Goal: Transaction & Acquisition: Subscribe to service/newsletter

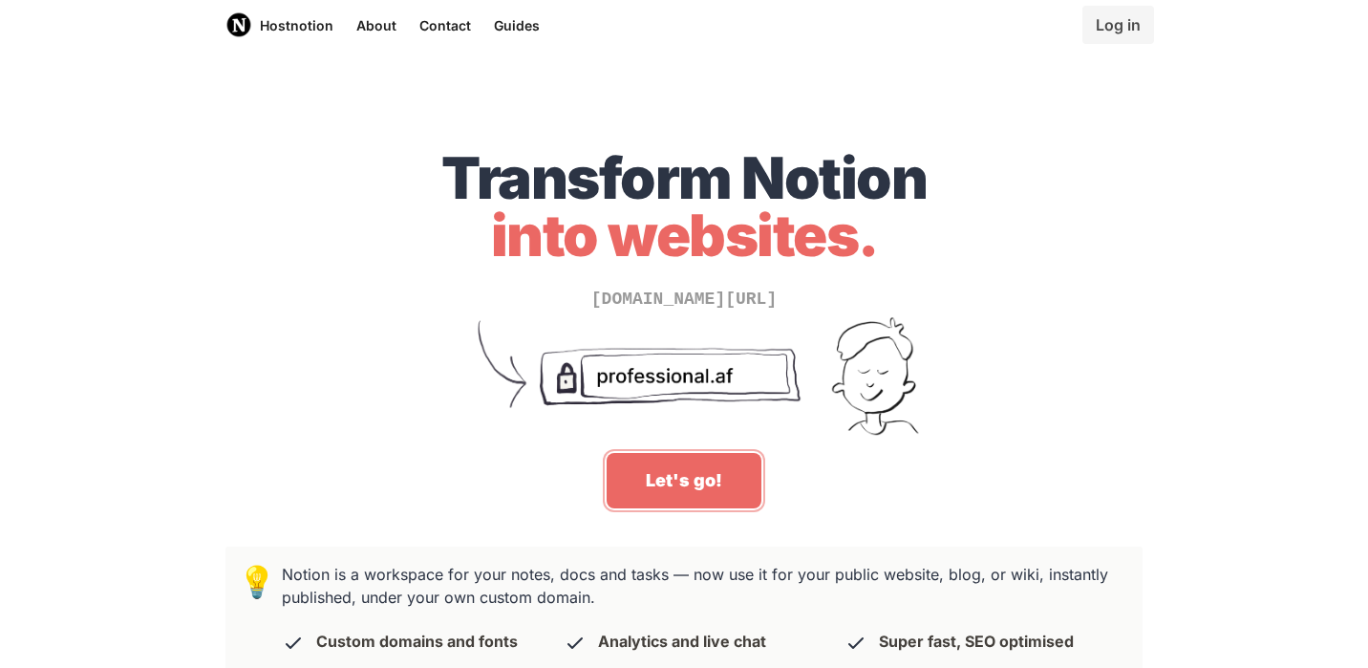
click at [696, 497] on link "Let's go!" at bounding box center [684, 480] width 155 height 55
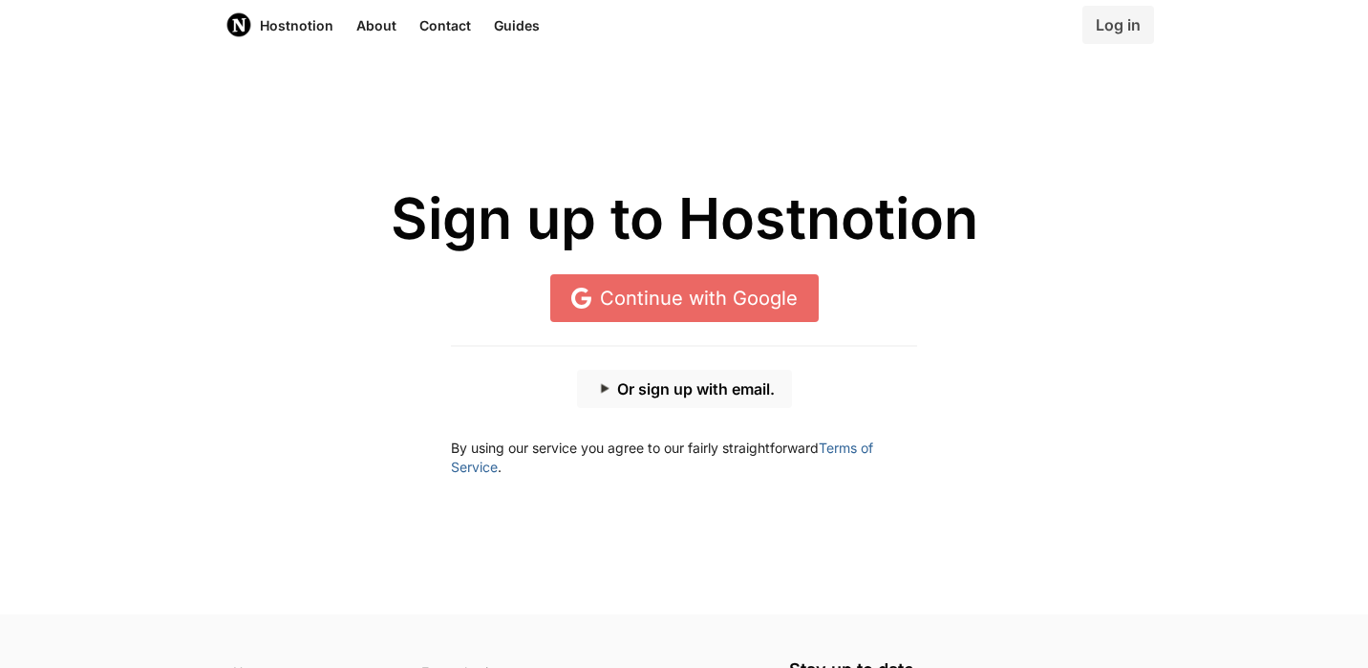
click at [718, 377] on button "Or sign up with email." at bounding box center [684, 389] width 215 height 38
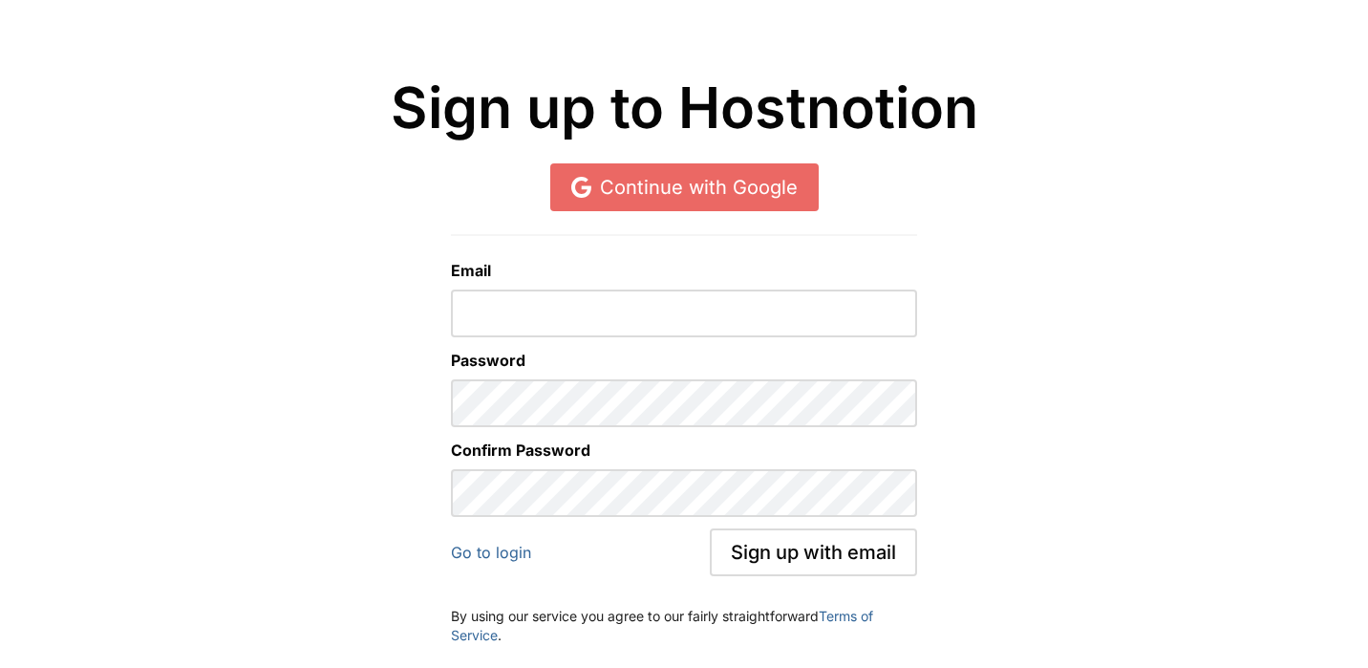
scroll to position [138, 0]
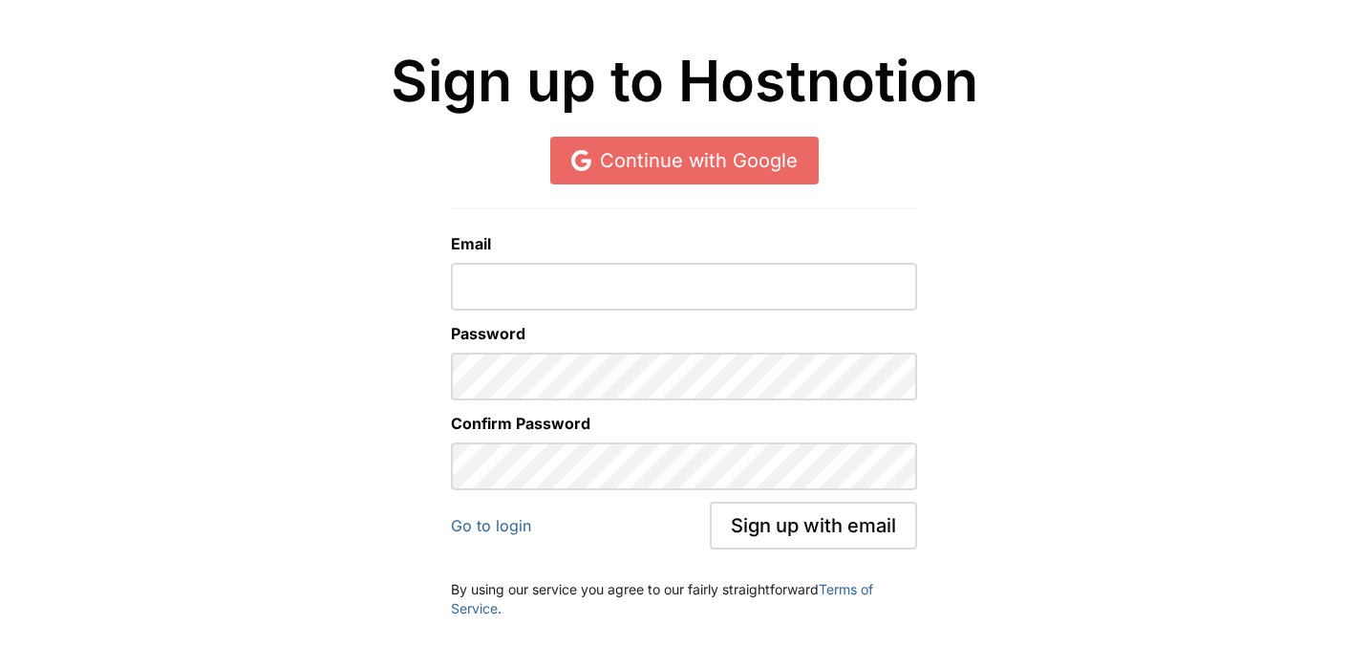
click at [543, 261] on div "Email" at bounding box center [684, 271] width 466 height 78
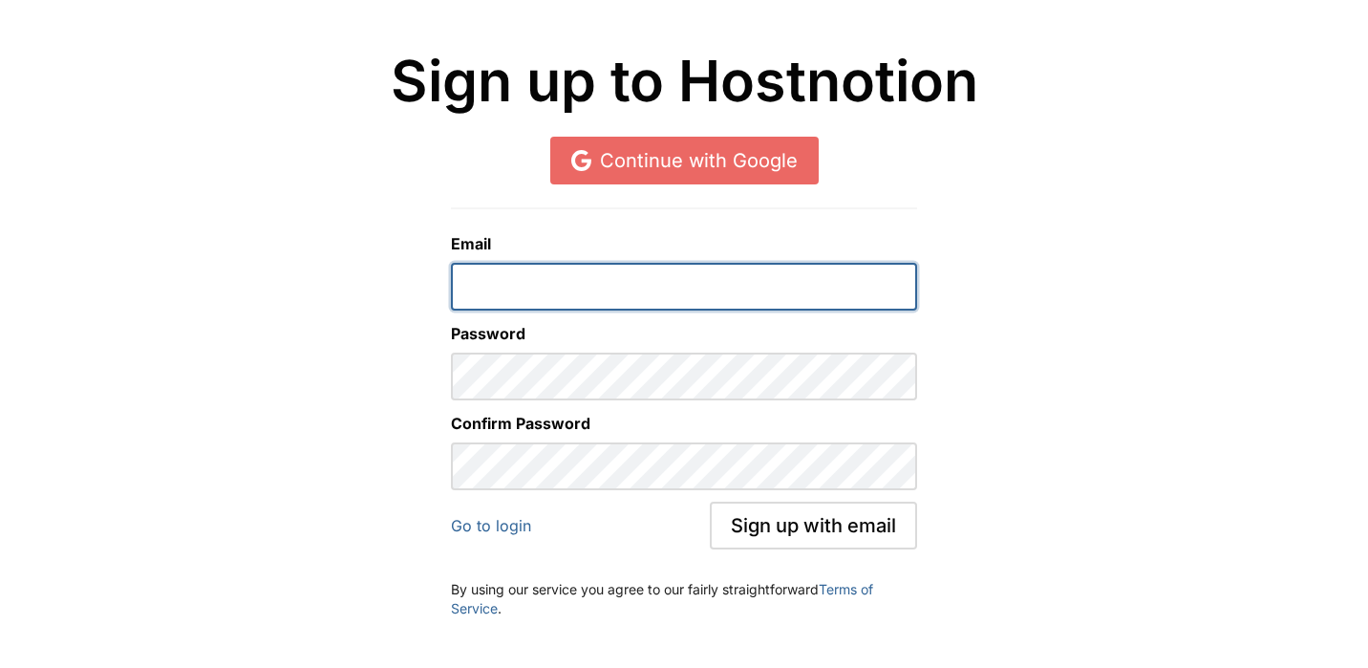
click at [541, 309] on form "Email Password Confirm Password Go to login Sign up with email" at bounding box center [684, 390] width 466 height 317
type input "[EMAIL_ADDRESS][DOMAIN_NAME]"
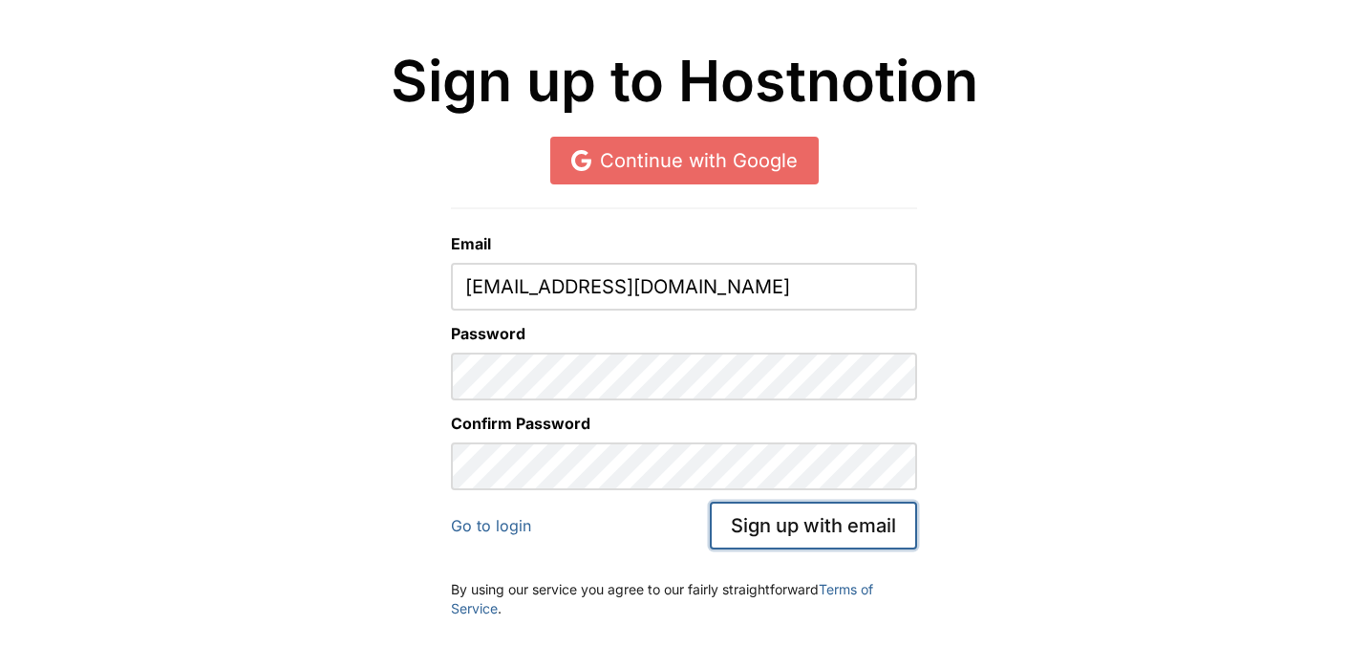
click at [791, 546] on button "Sign up with email" at bounding box center [813, 525] width 207 height 48
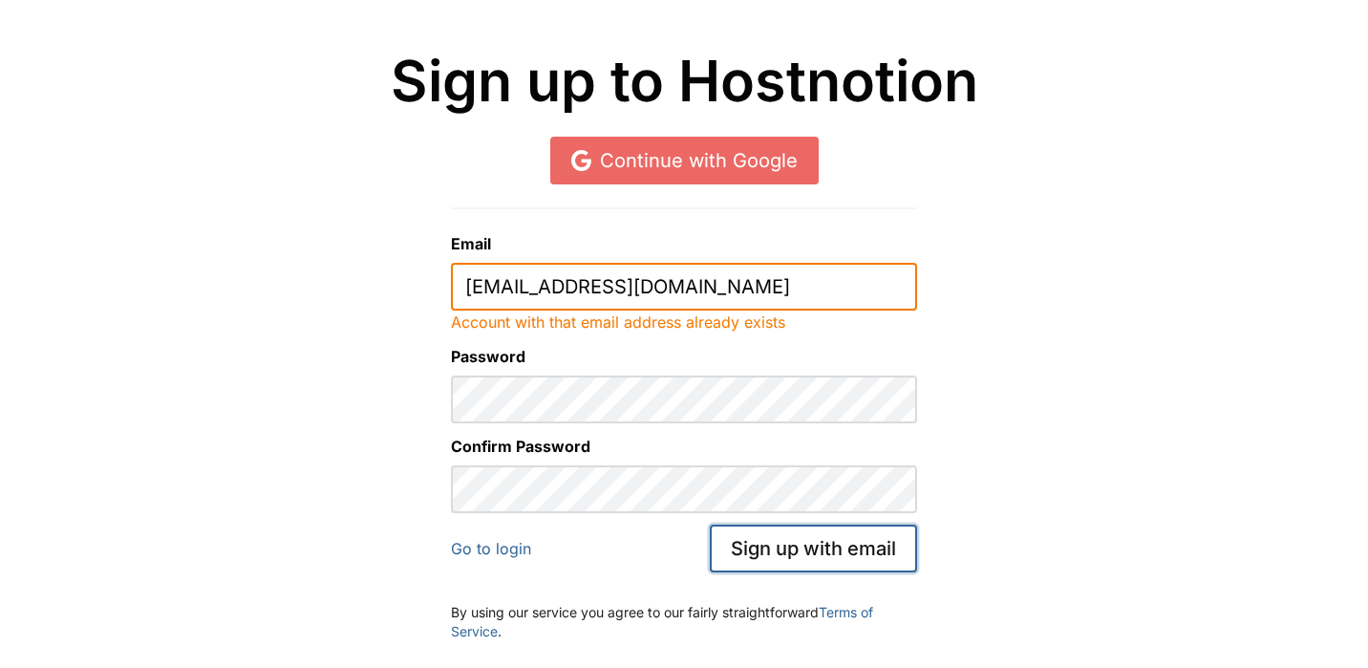
scroll to position [204, 0]
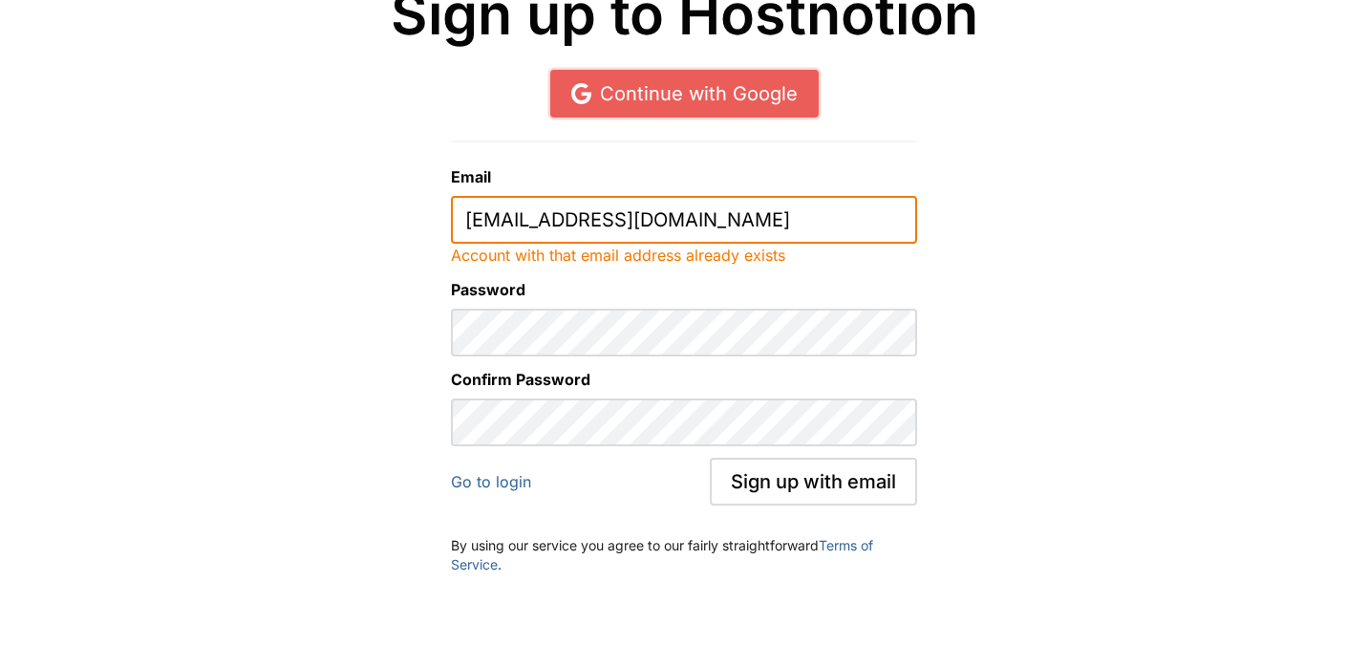
click at [755, 98] on link "Continue with Google" at bounding box center [684, 94] width 268 height 48
